Goal: Task Accomplishment & Management: Manage account settings

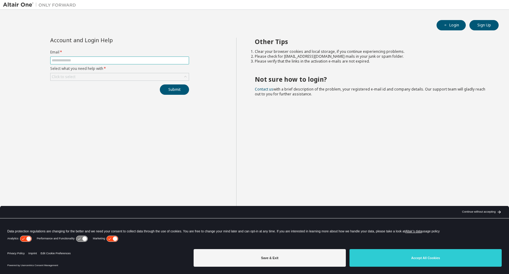
click at [134, 61] on input "text" at bounding box center [120, 60] width 136 height 5
click at [113, 62] on input "text" at bounding box center [120, 60] width 136 height 5
type input "**********"
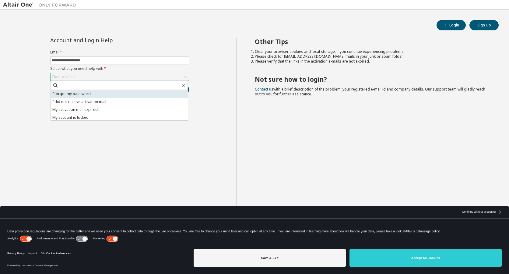
click at [121, 91] on li "I forgot my password" at bounding box center [119, 94] width 137 height 8
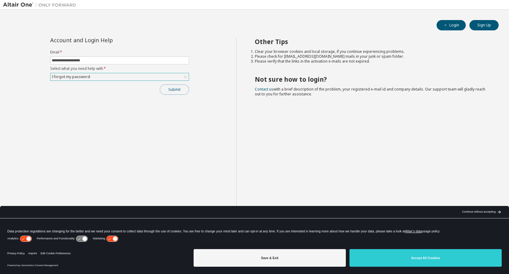
click at [177, 89] on button "Submit" at bounding box center [174, 90] width 29 height 10
click at [175, 89] on button "Submit" at bounding box center [174, 90] width 29 height 10
